Goal: Learn about a topic

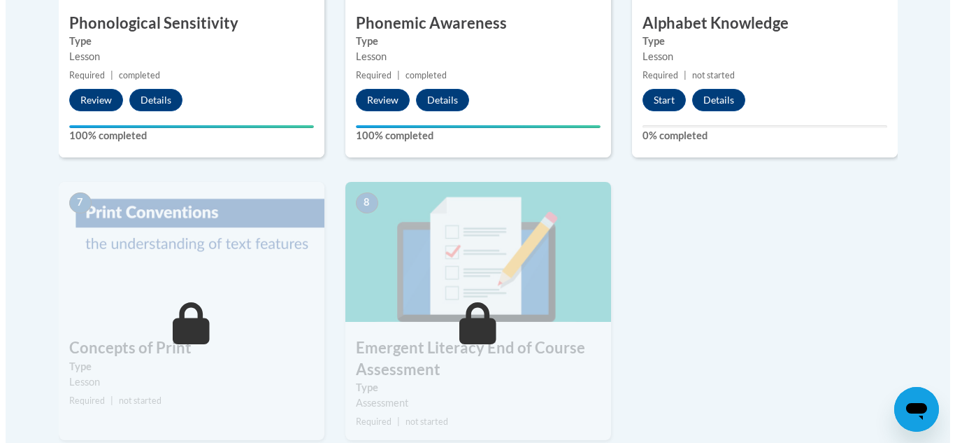
scroll to position [948, 0]
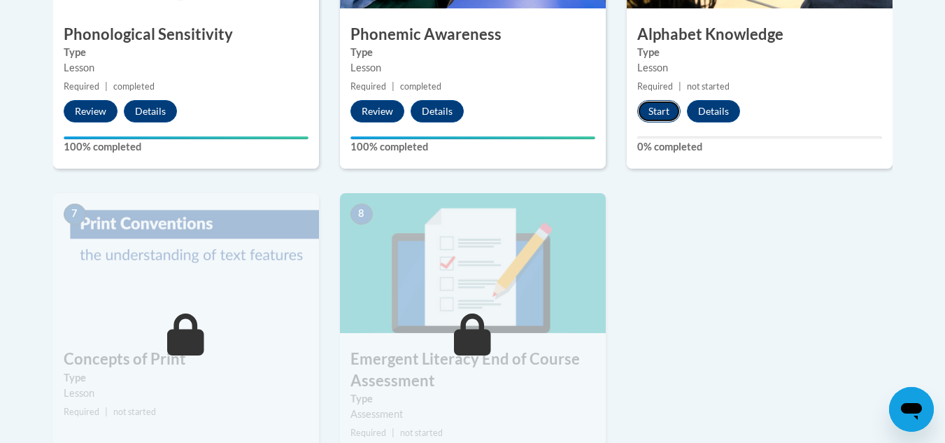
click at [646, 114] on button "Start" at bounding box center [658, 111] width 43 height 22
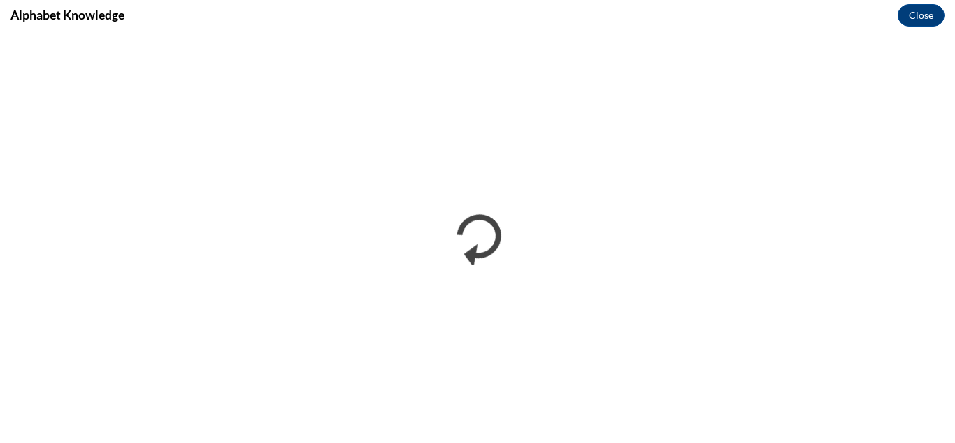
scroll to position [0, 0]
